Goal: Transaction & Acquisition: Purchase product/service

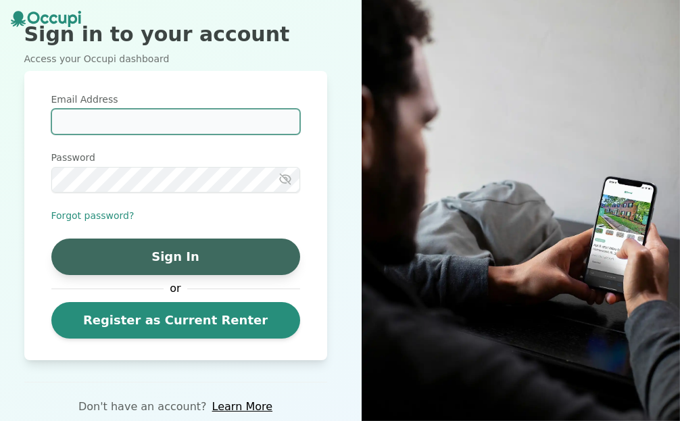
type input "**********"
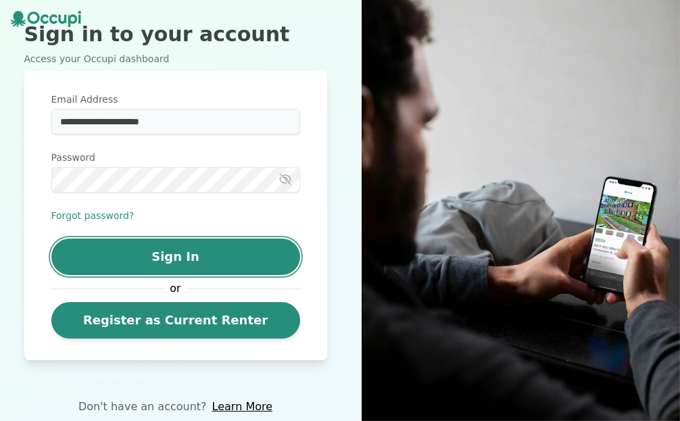
click at [227, 258] on button "Sign In" at bounding box center [175, 257] width 249 height 37
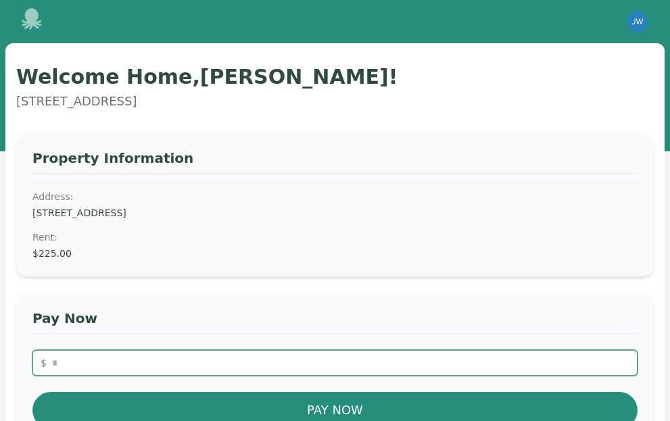
click at [139, 366] on input "number" at bounding box center [334, 363] width 605 height 26
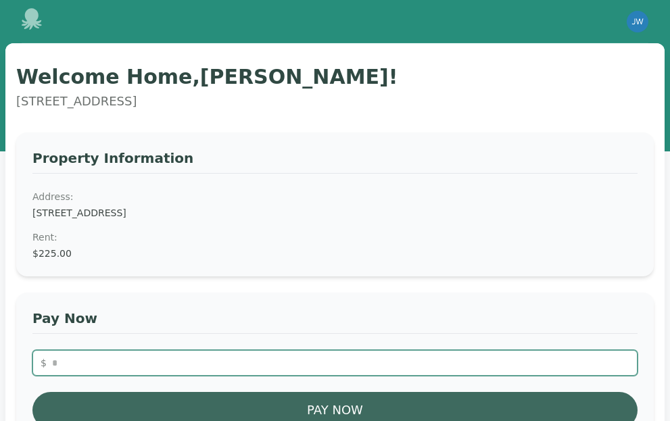
type input "******"
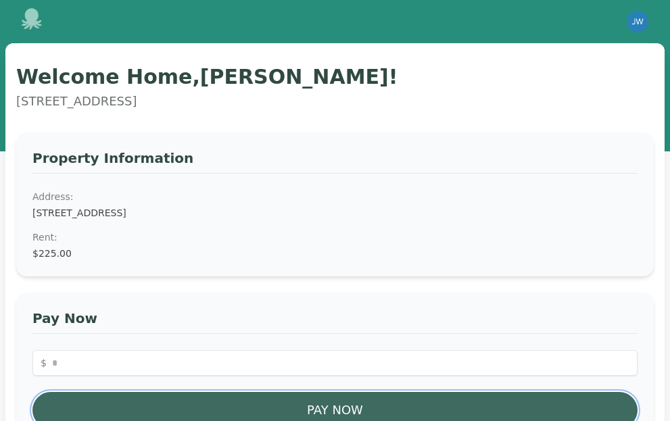
click at [338, 400] on button "Pay Now" at bounding box center [334, 410] width 605 height 37
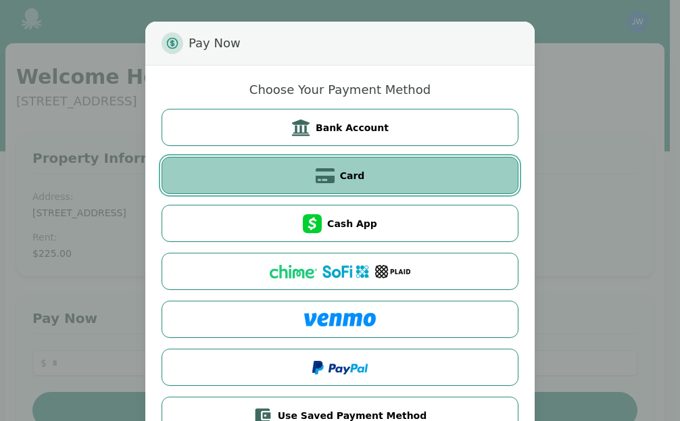
click at [361, 173] on button "Card" at bounding box center [340, 175] width 357 height 37
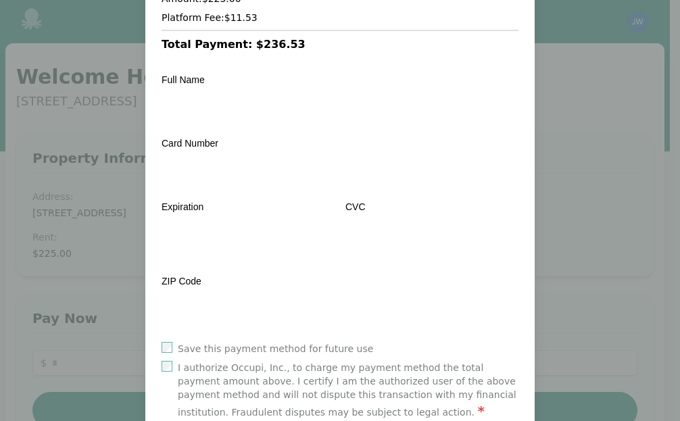
scroll to position [135, 0]
click at [286, 344] on label "Save this payment method for future use" at bounding box center [275, 348] width 195 height 14
click at [194, 366] on label "I authorize Occupi, Inc., to charge my payment method the total payment amount …" at bounding box center [348, 389] width 341 height 59
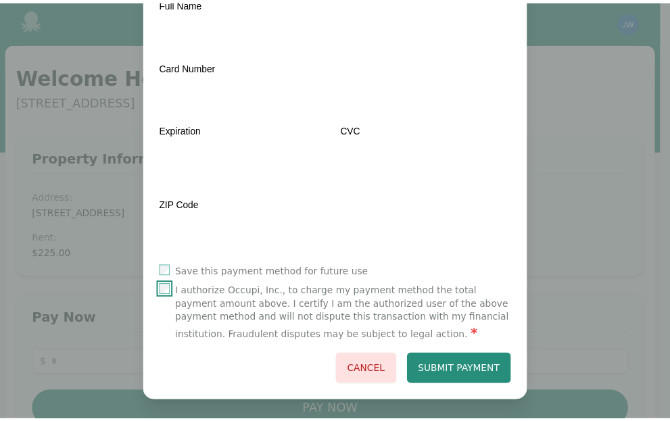
scroll to position [214, 0]
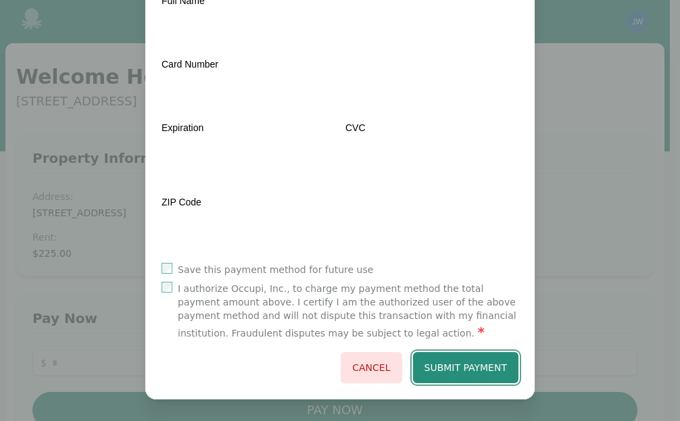
click at [485, 366] on button "Submit Payment" at bounding box center [466, 367] width 106 height 31
